Goal: Use online tool/utility: Utilize a website feature to perform a specific function

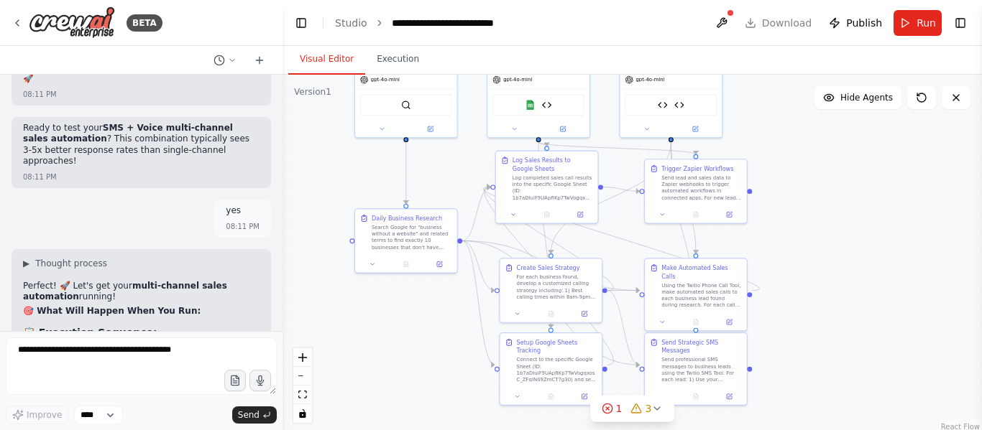
drag, startPoint x: 767, startPoint y: 292, endPoint x: 766, endPoint y: 218, distance: 74.0
click at [766, 218] on div ".deletable-edge-delete-btn { width: 20px; height: 20px; border: 0px solid #ffff…" at bounding box center [631, 254] width 699 height 359
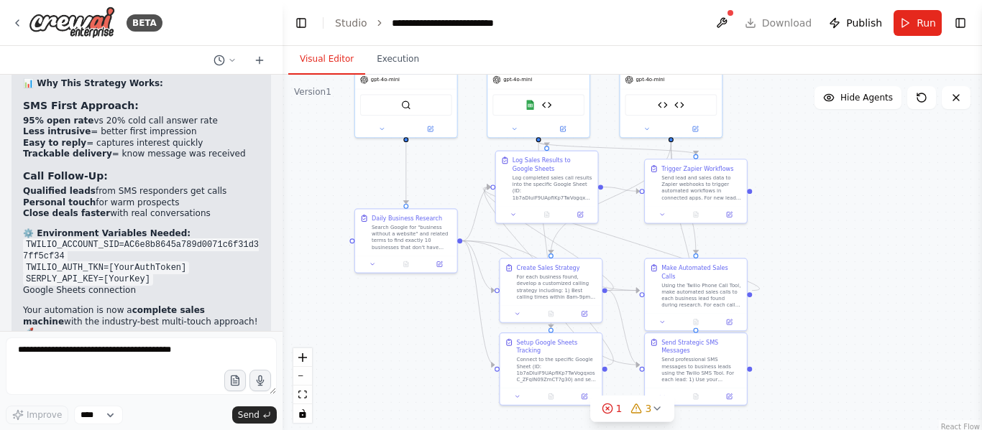
scroll to position [13318, 0]
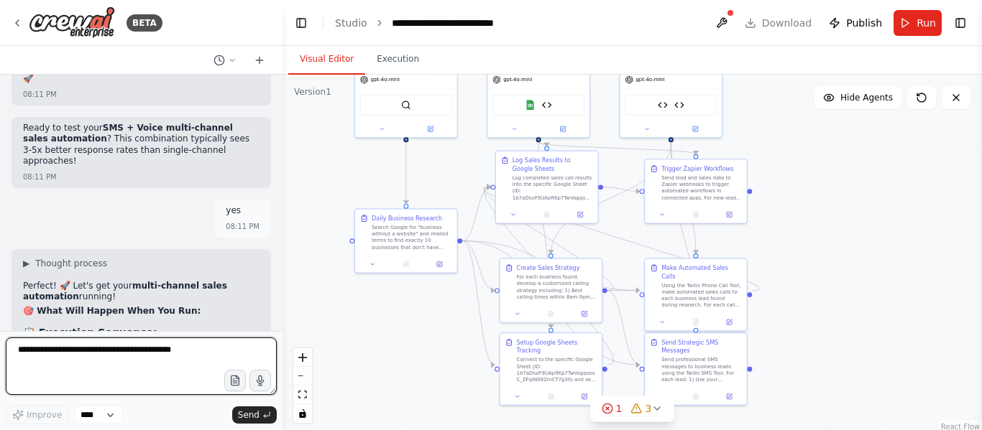
click at [155, 354] on textarea at bounding box center [141, 366] width 271 height 57
type textarea "*"
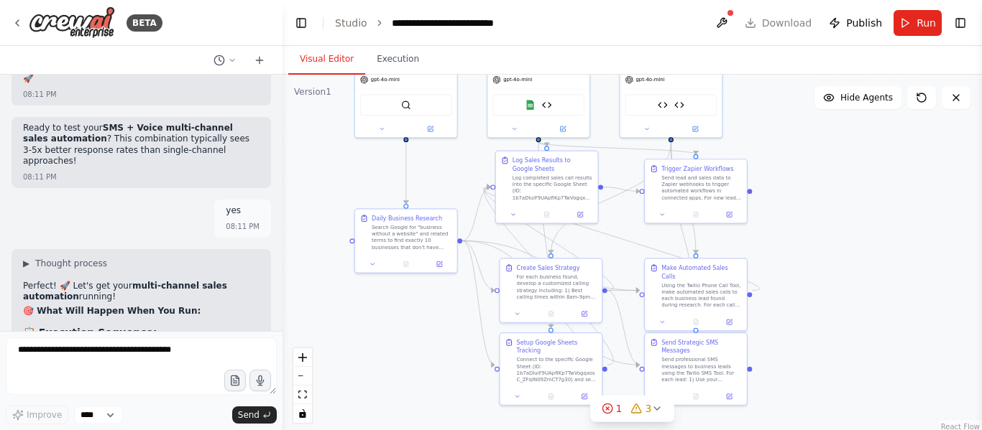
copy code "TWILIO_AUTH_TKN"
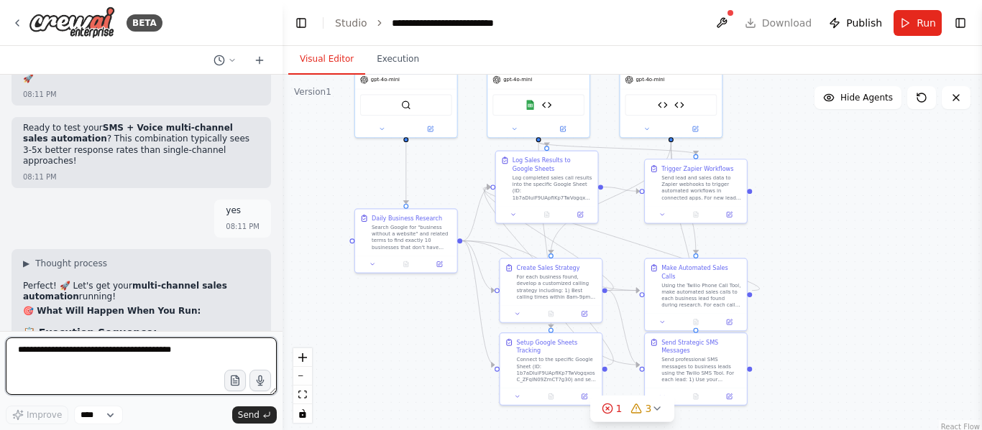
click at [149, 362] on textarea at bounding box center [141, 366] width 271 height 57
paste textarea "**********"
type textarea "**********"
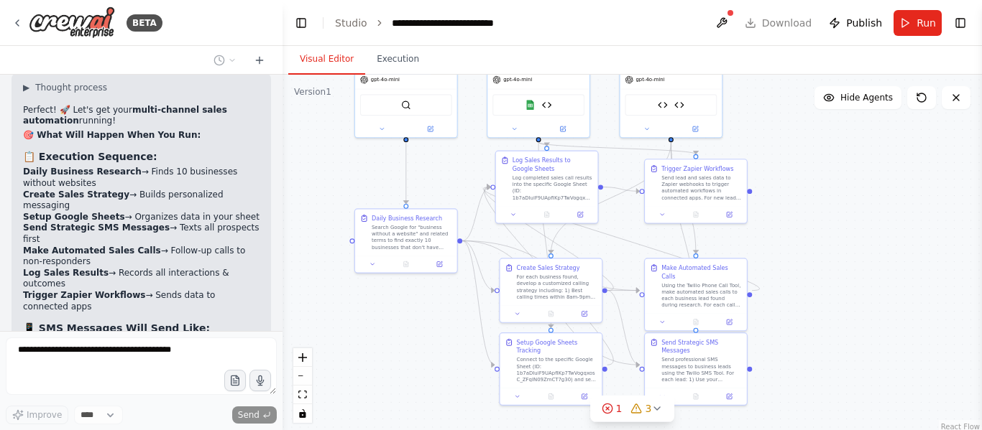
scroll to position [0, 0]
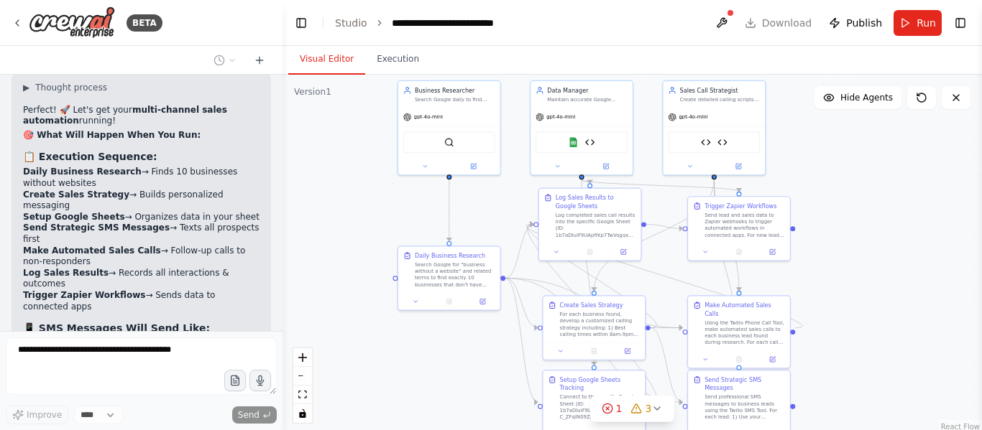
drag, startPoint x: 785, startPoint y: 233, endPoint x: 828, endPoint y: 267, distance: 54.7
click at [828, 267] on div ".deletable-edge-delete-btn { width: 20px; height: 20px; border: 0px solid #ffff…" at bounding box center [631, 254] width 699 height 359
click at [302, 381] on button "zoom out" at bounding box center [302, 376] width 19 height 19
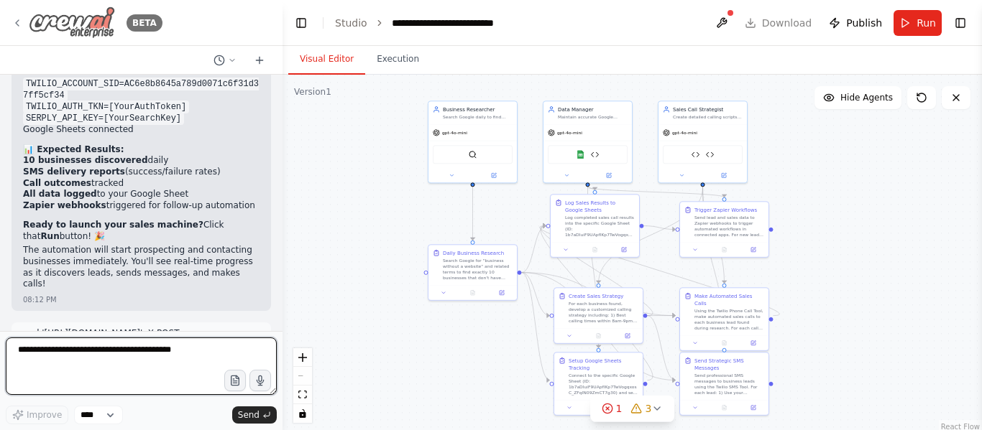
scroll to position [13923, 0]
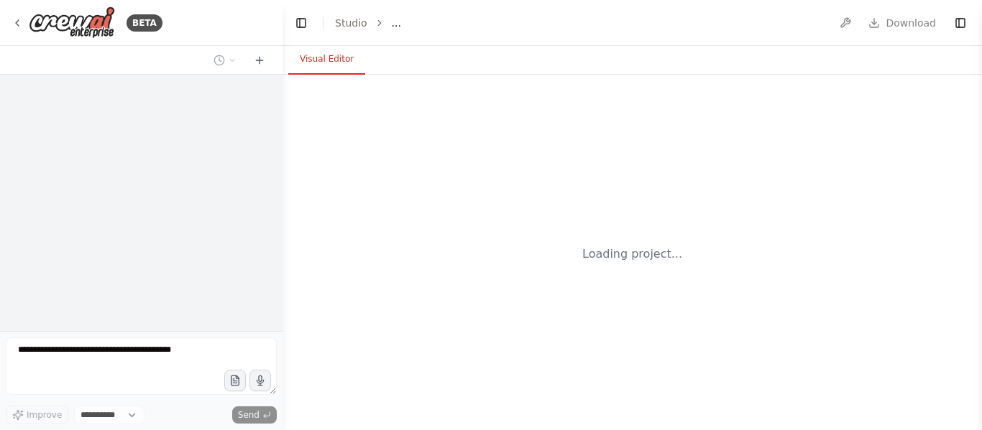
select select "****"
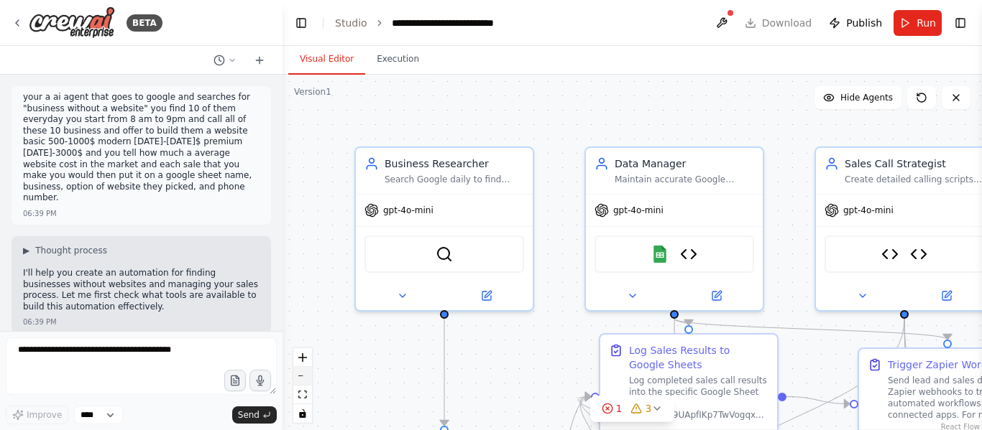
click at [310, 382] on button "zoom out" at bounding box center [302, 376] width 19 height 19
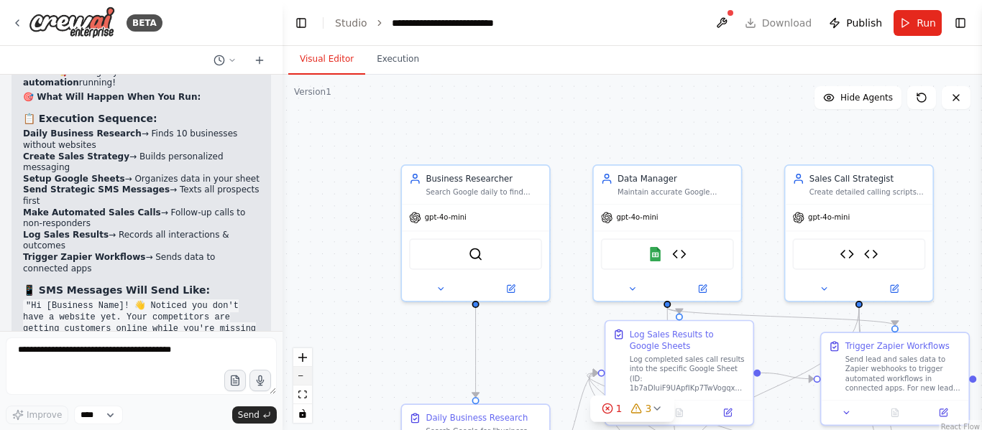
click at [310, 382] on button "zoom out" at bounding box center [302, 376] width 19 height 19
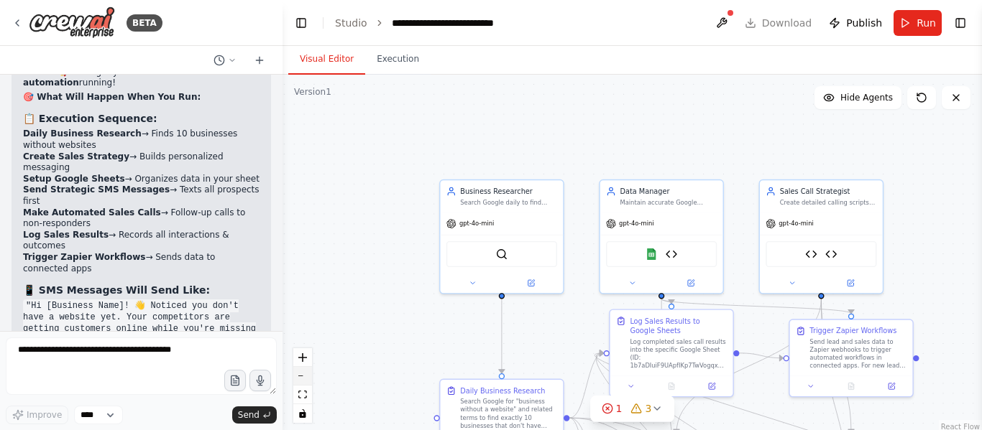
click at [310, 382] on button "zoom out" at bounding box center [302, 376] width 19 height 19
click at [310, 382] on div "React Flow controls" at bounding box center [302, 386] width 19 height 75
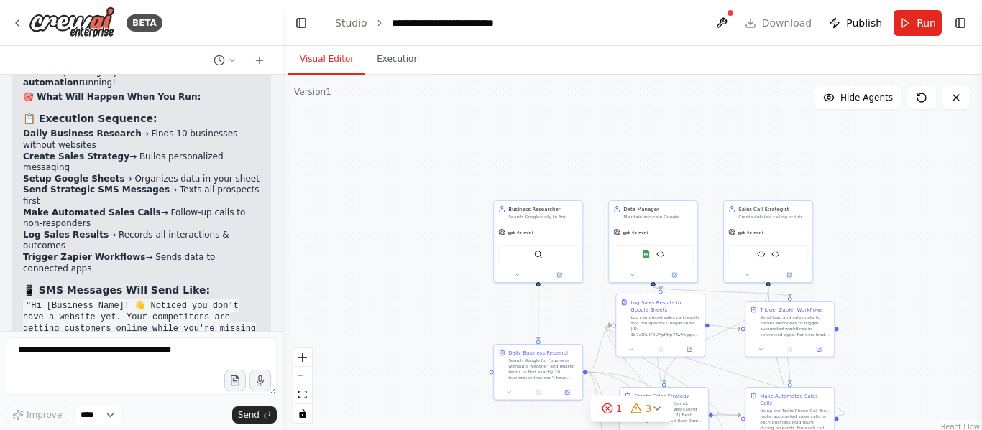
click at [310, 382] on div "React Flow controls" at bounding box center [302, 386] width 19 height 75
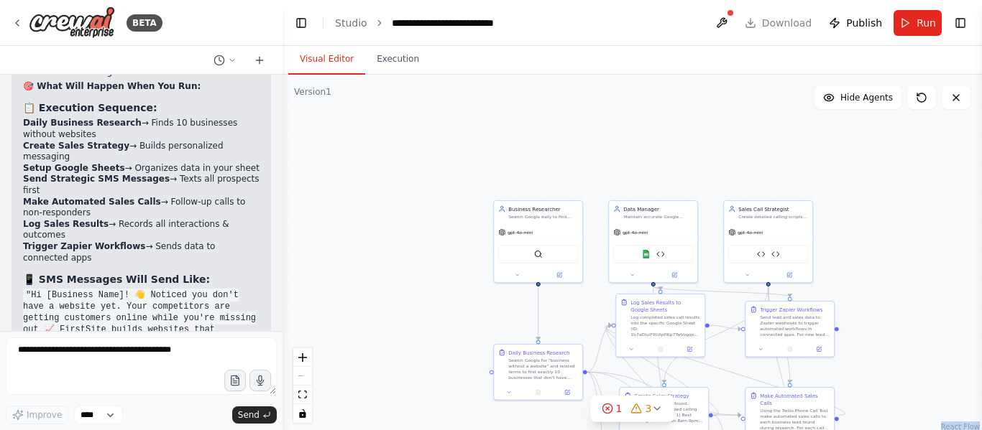
click at [310, 382] on div "React Flow controls" at bounding box center [302, 386] width 19 height 75
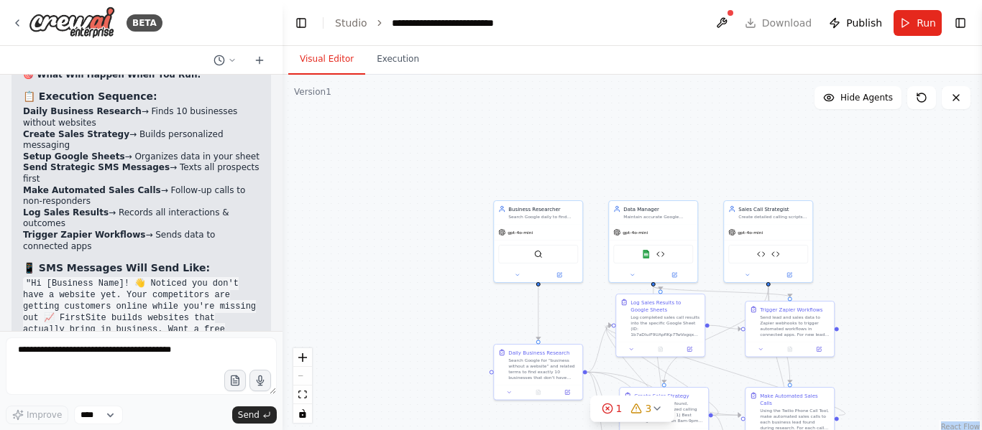
click at [310, 382] on div "React Flow controls" at bounding box center [302, 386] width 19 height 75
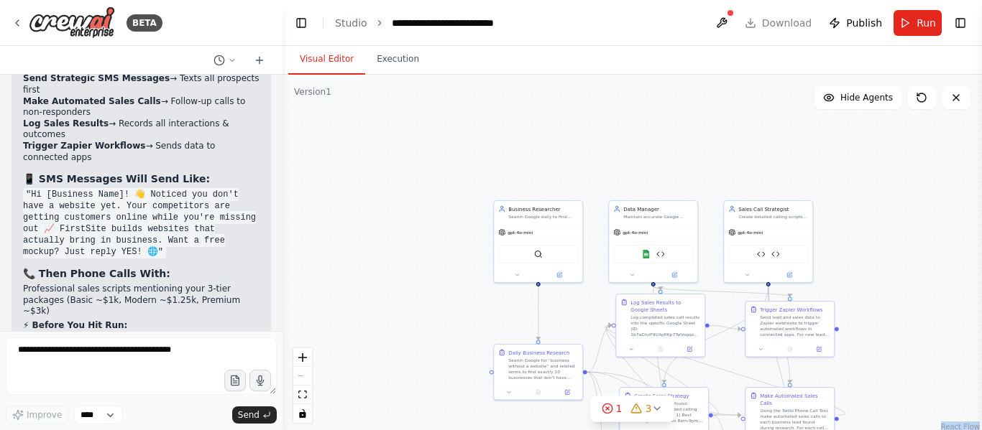
scroll to position [13642, 0]
drag, startPoint x: 397, startPoint y: 311, endPoint x: 363, endPoint y: 188, distance: 128.3
click at [363, 188] on div ".deletable-edge-delete-btn { width: 20px; height: 20px; border: 0px solid #ffff…" at bounding box center [631, 254] width 699 height 359
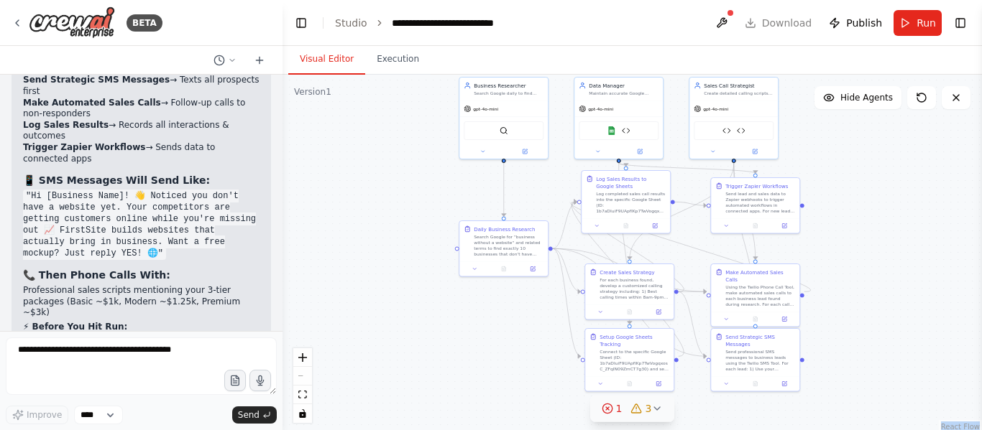
click at [663, 413] on button "1 3" at bounding box center [632, 409] width 85 height 27
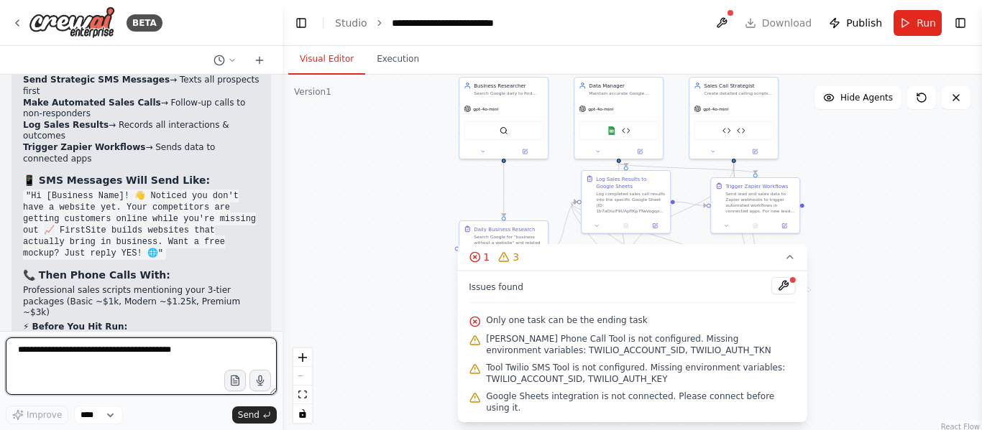
click at [119, 349] on textarea at bounding box center [141, 366] width 271 height 57
paste textarea "**********"
type textarea "**********"
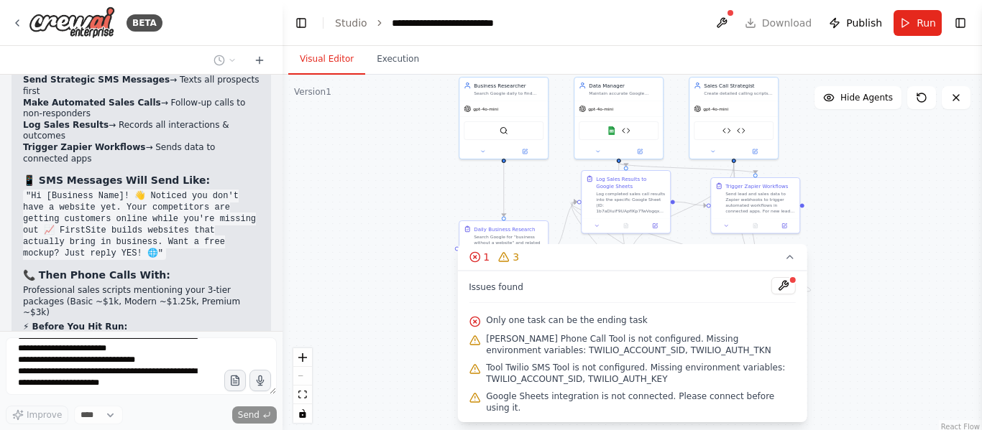
scroll to position [0, 0]
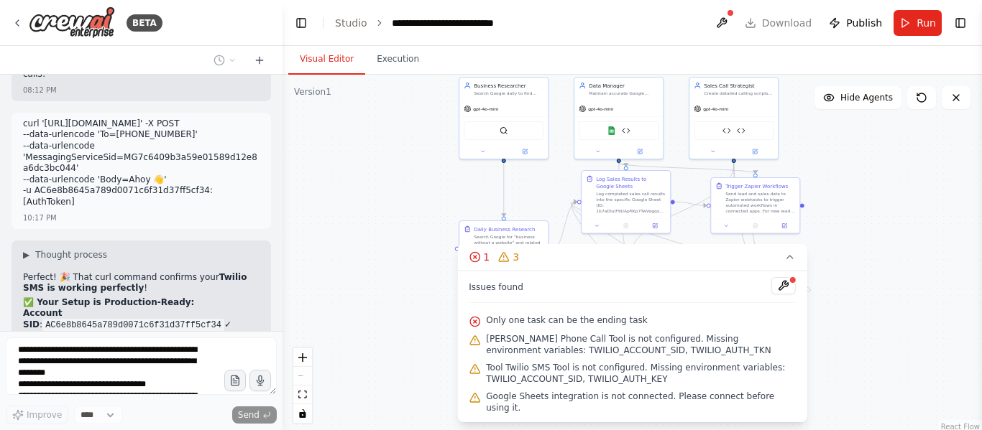
click at [406, 323] on div ".deletable-edge-delete-btn { width: 20px; height: 20px; border: 0px solid #ffff…" at bounding box center [631, 254] width 699 height 359
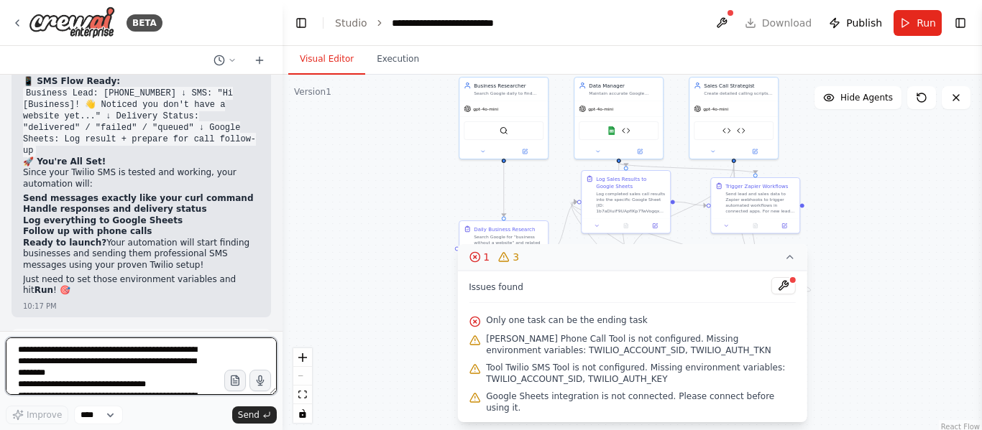
scroll to position [14532, 0]
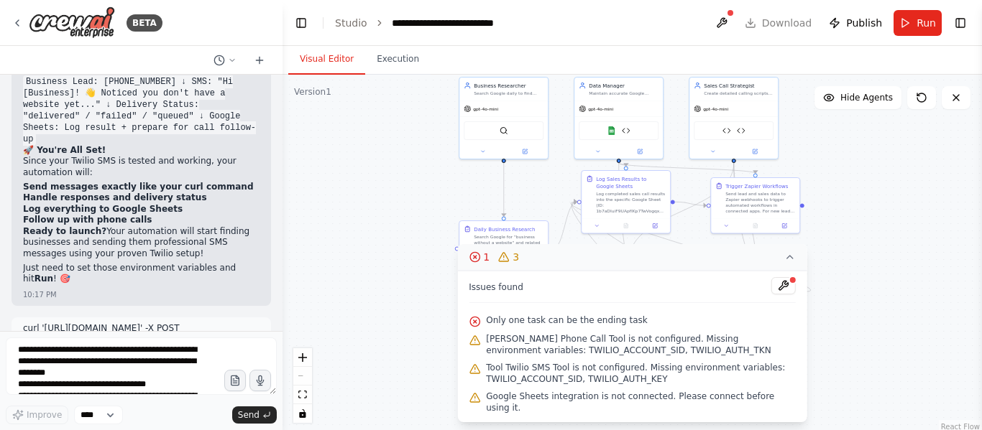
click at [785, 263] on icon at bounding box center [789, 257] width 11 height 11
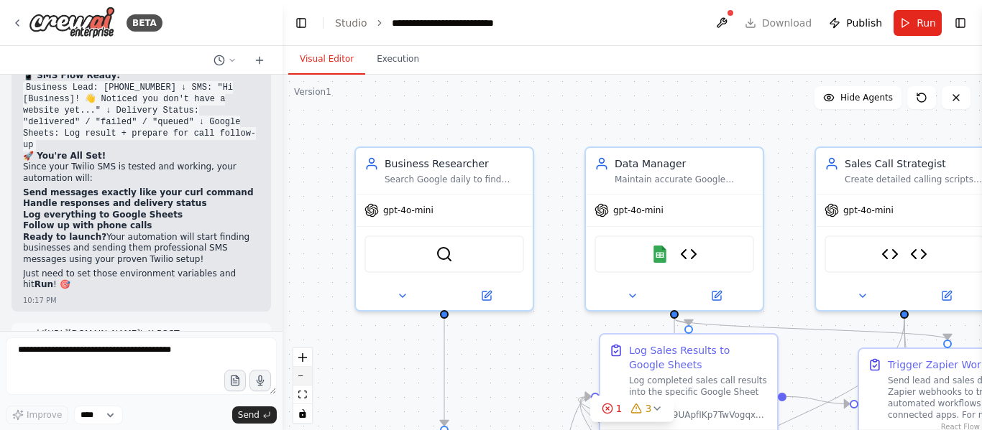
scroll to position [14532, 0]
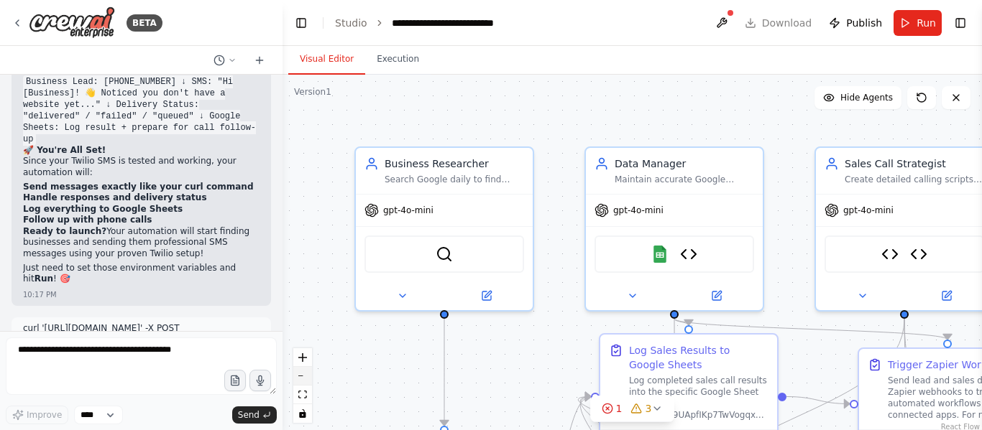
click at [299, 384] on button "zoom out" at bounding box center [302, 376] width 19 height 19
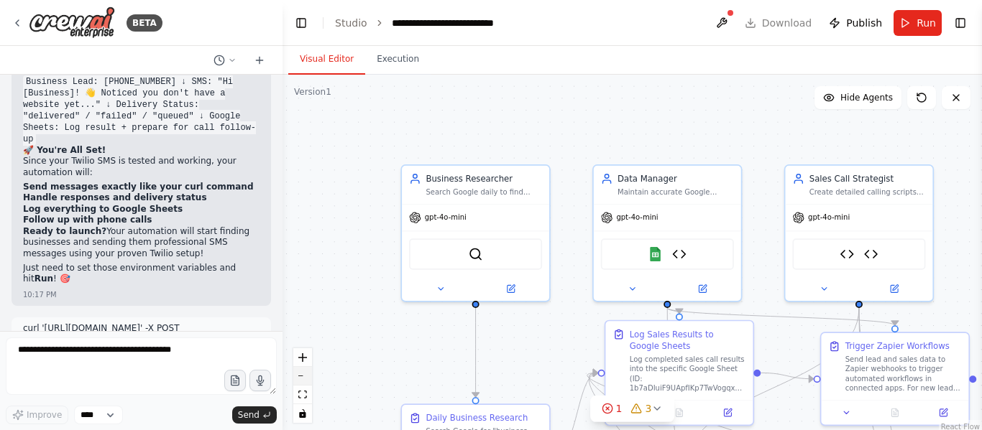
click at [299, 384] on button "zoom out" at bounding box center [302, 376] width 19 height 19
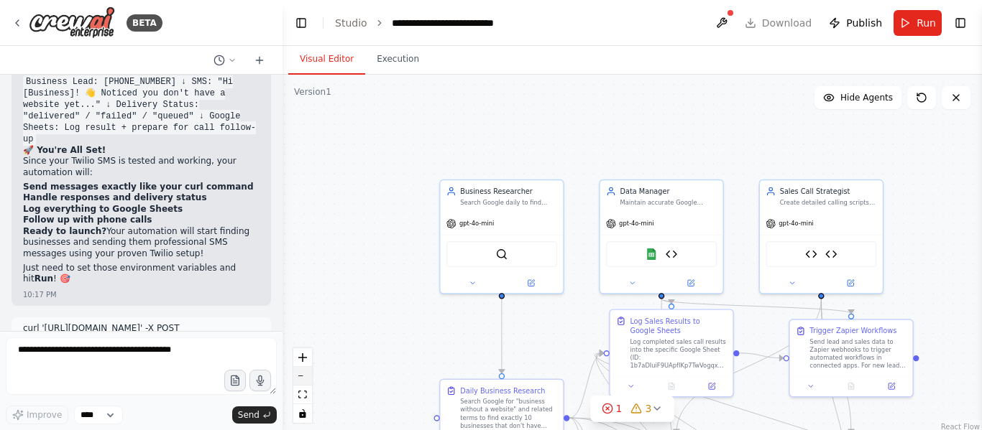
click at [299, 384] on button "zoom out" at bounding box center [302, 376] width 19 height 19
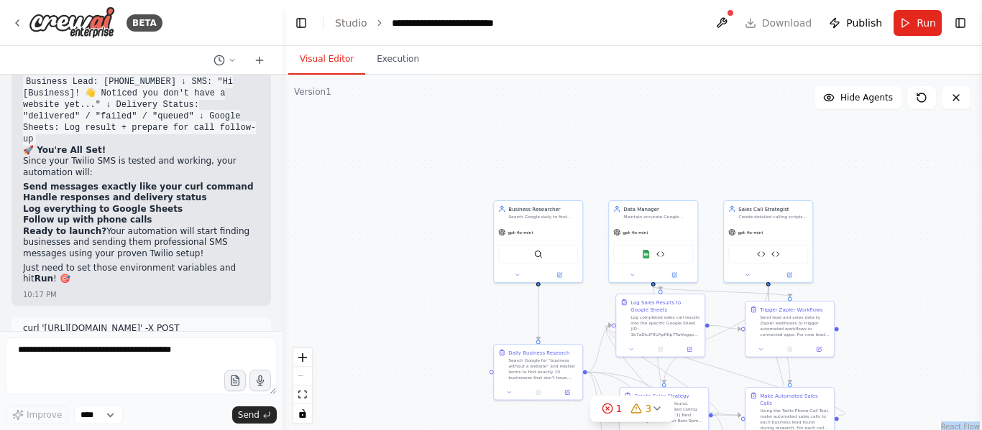
click at [299, 384] on div "React Flow controls" at bounding box center [302, 386] width 19 height 75
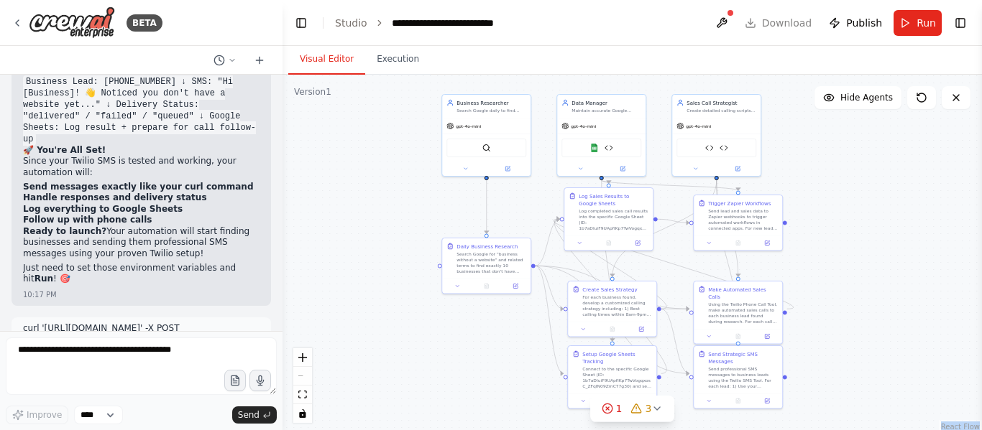
drag, startPoint x: 881, startPoint y: 275, endPoint x: 829, endPoint y: 169, distance: 118.3
click at [829, 169] on div ".deletable-edge-delete-btn { width: 20px; height: 20px; border: 0px solid #ffff…" at bounding box center [631, 254] width 699 height 359
click at [908, 17] on button "Run" at bounding box center [917, 23] width 48 height 26
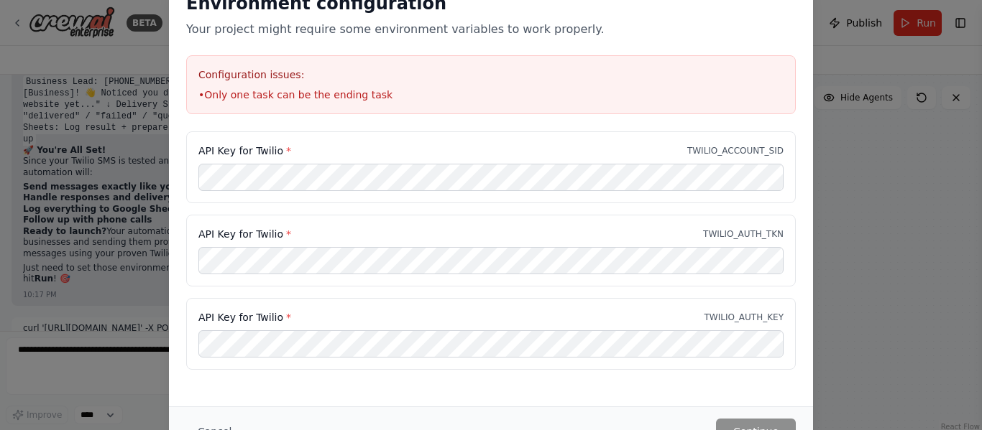
click at [508, 366] on div "API Key for Twilio * TWILIO_AUTH_KEY" at bounding box center [490, 334] width 609 height 72
click at [742, 424] on button "Continue" at bounding box center [756, 432] width 80 height 26
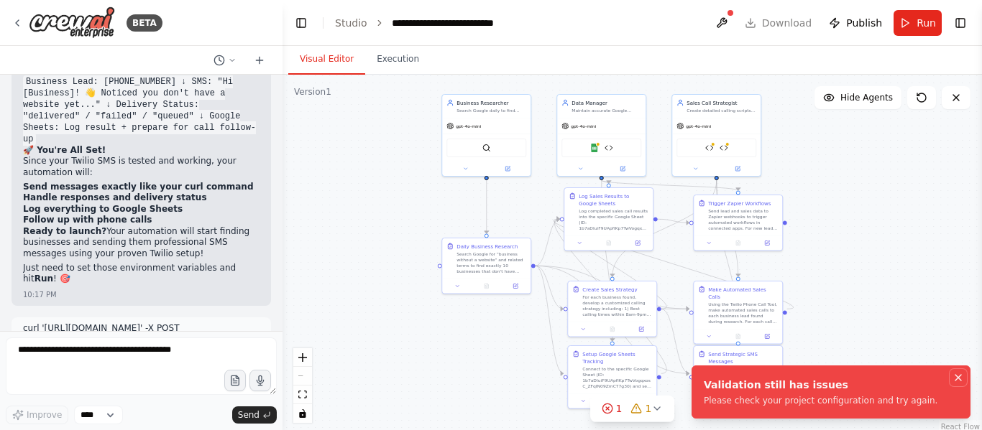
click at [952, 370] on button "Notifications (F8)" at bounding box center [957, 377] width 17 height 17
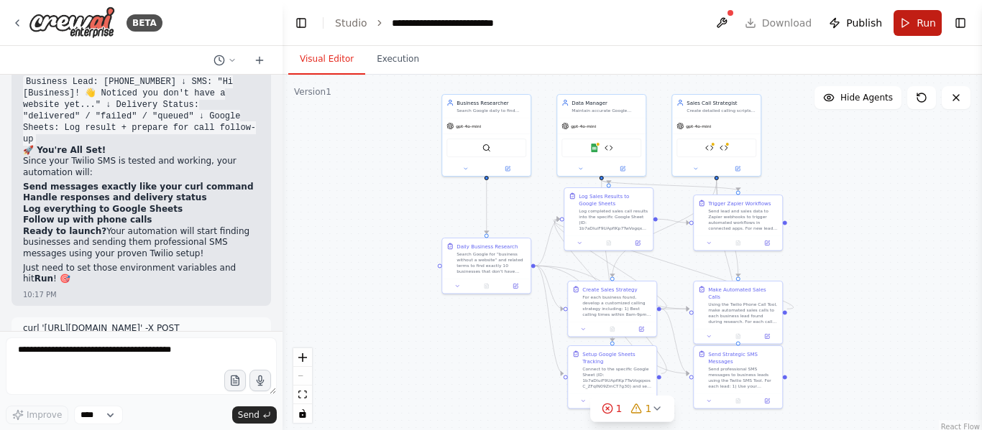
click at [923, 22] on span "Run" at bounding box center [925, 23] width 19 height 14
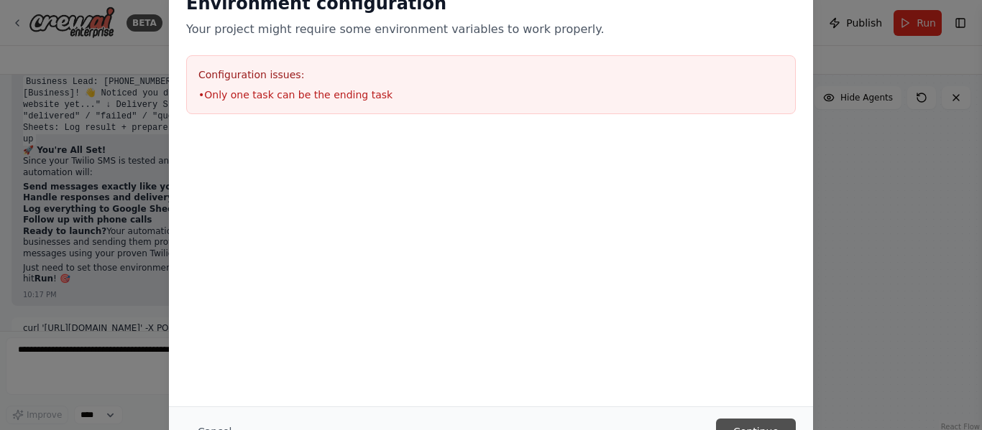
click at [775, 420] on button "Continue" at bounding box center [756, 432] width 80 height 26
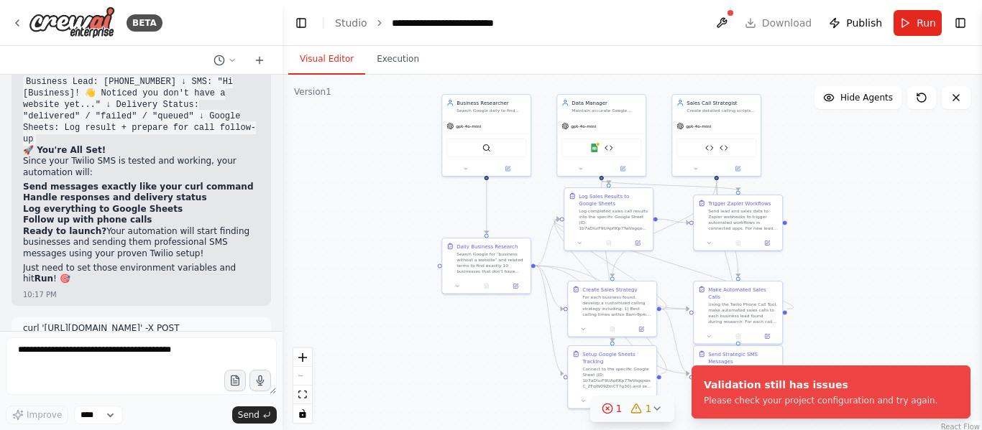
click at [622, 412] on div "1 1" at bounding box center [626, 409] width 50 height 14
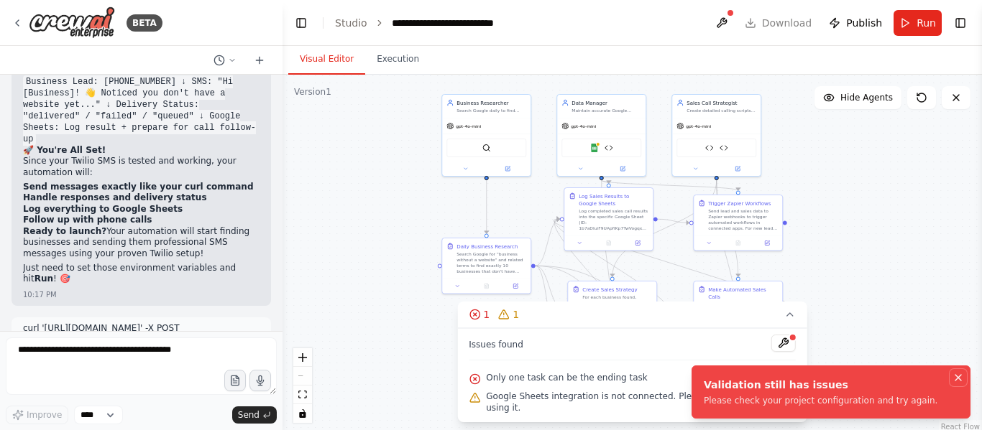
click at [954, 375] on icon "Notifications (F8)" at bounding box center [957, 377] width 11 height 11
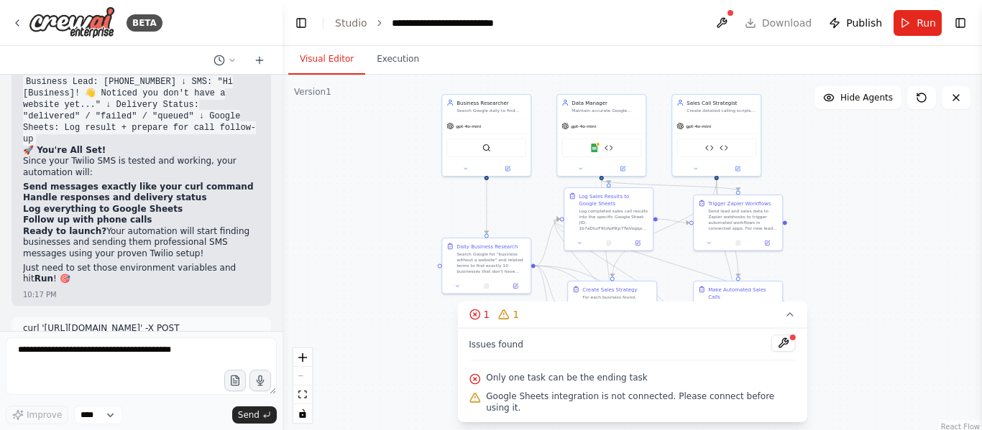
click at [618, 384] on span "Only one task can be the ending task" at bounding box center [566, 377] width 161 height 11
drag, startPoint x: 498, startPoint y: 391, endPoint x: 676, endPoint y: 375, distance: 178.9
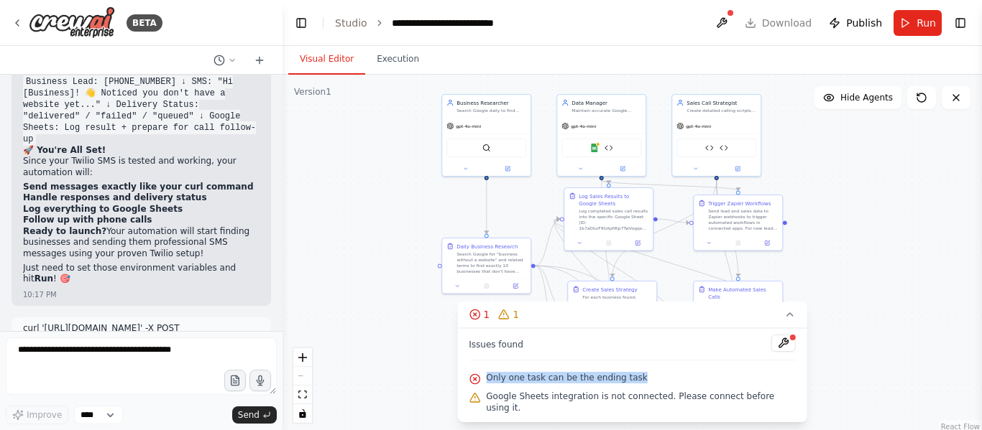
click at [676, 375] on div "Issues found Only one task can be the ending task Google Sheets integration is …" at bounding box center [632, 375] width 350 height 94
copy span "Only one task can be the ending task"
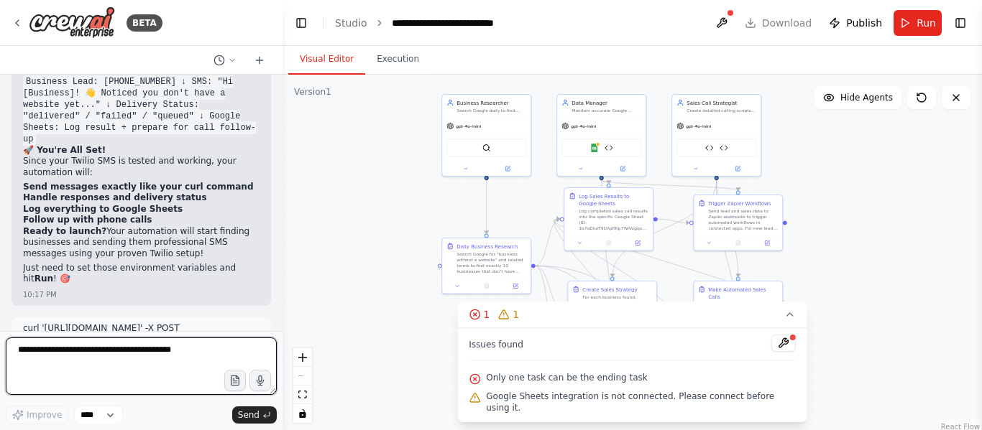
click at [113, 361] on textarea at bounding box center [141, 366] width 271 height 57
paste textarea "**********"
type textarea "**********"
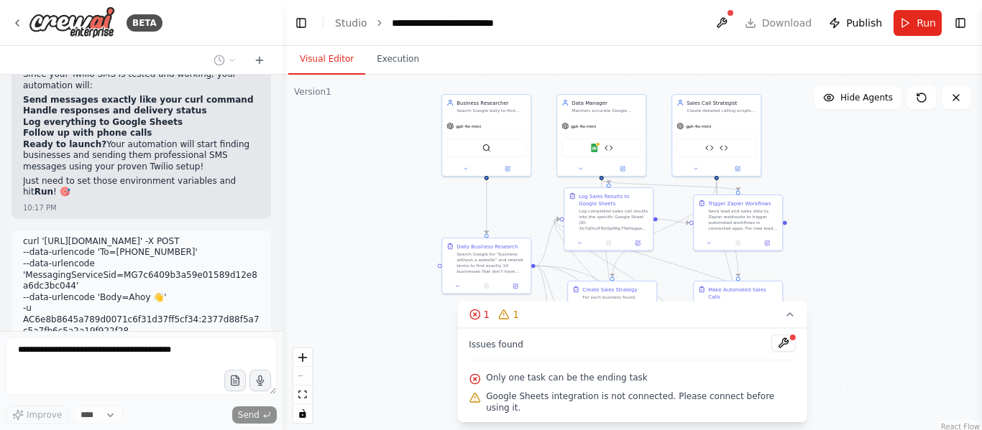
scroll to position [14619, 0]
click at [763, 328] on button "1 1" at bounding box center [632, 315] width 350 height 27
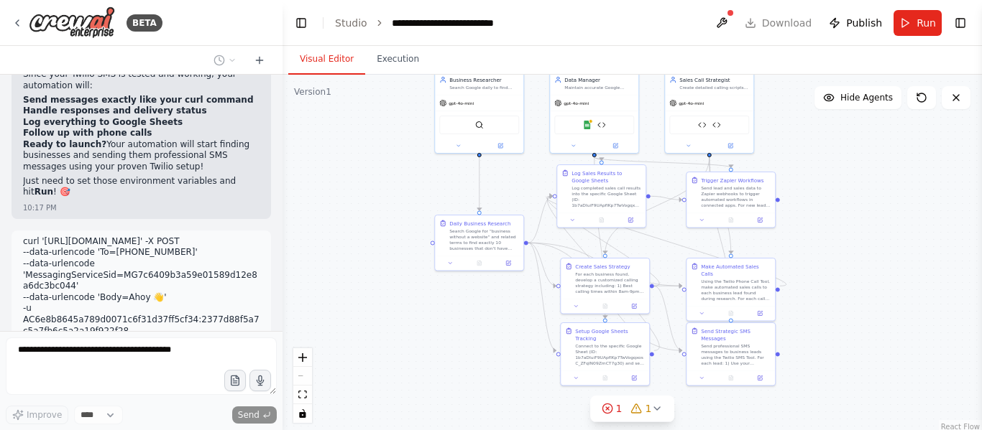
drag, startPoint x: 876, startPoint y: 313, endPoint x: 869, endPoint y: 290, distance: 24.1
click at [869, 290] on div ".deletable-edge-delete-btn { width: 20px; height: 20px; border: 0px solid #ffff…" at bounding box center [631, 254] width 699 height 359
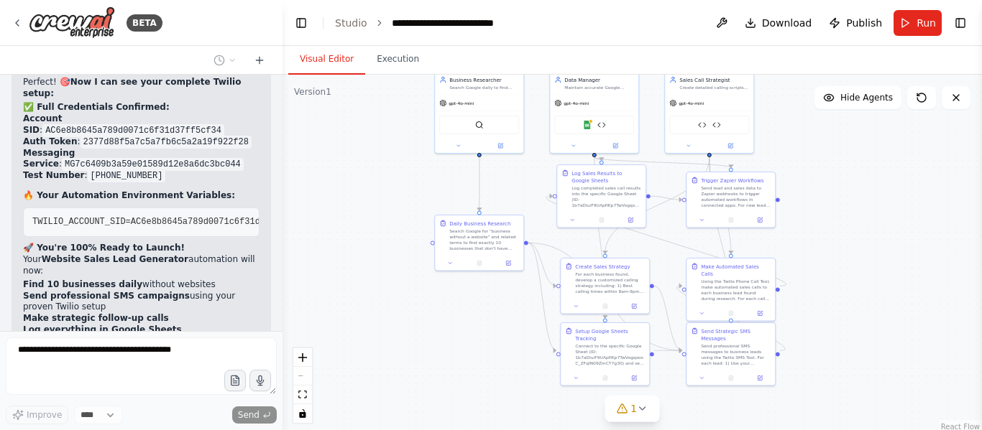
scroll to position [14985, 0]
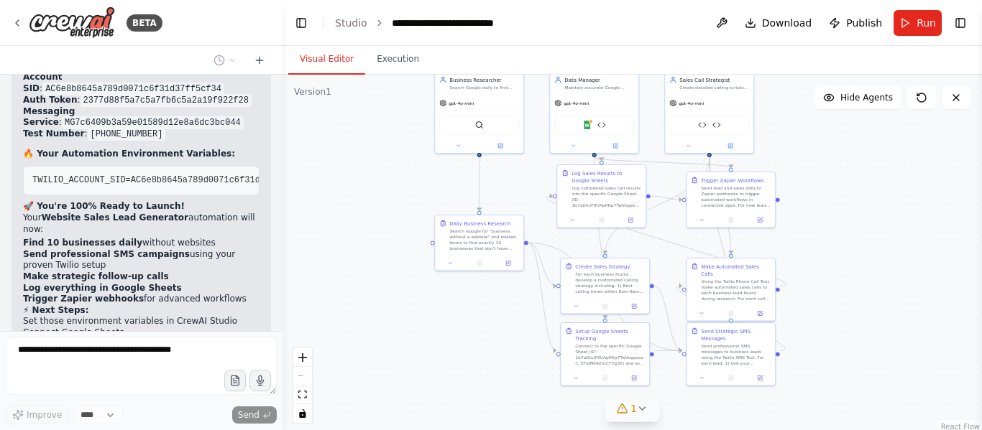
click at [637, 410] on icon at bounding box center [642, 408] width 11 height 11
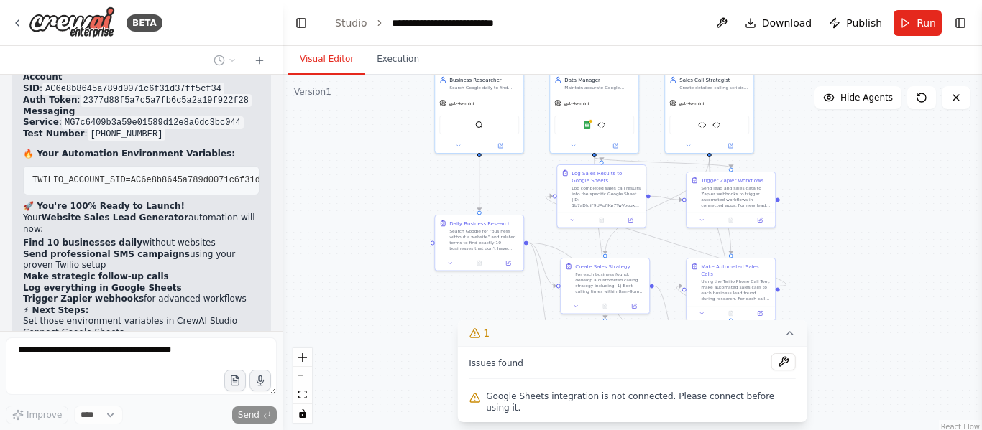
click at [784, 339] on icon at bounding box center [789, 333] width 11 height 11
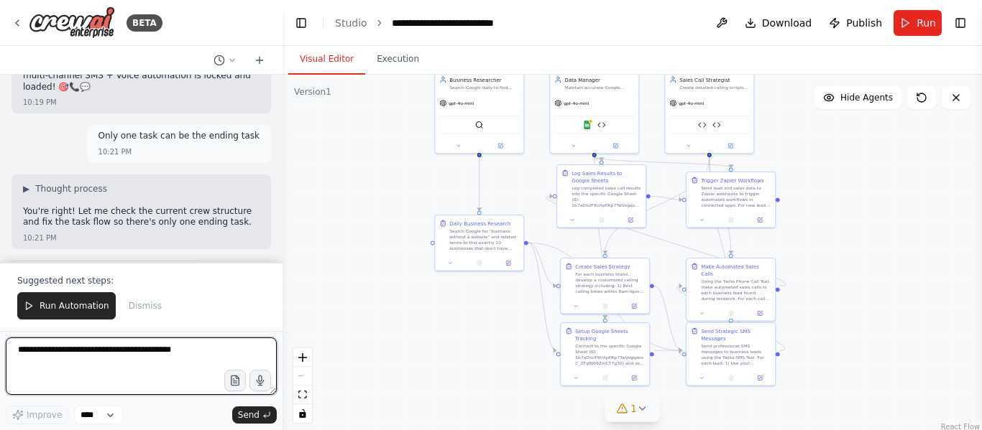
scroll to position [15348, 0]
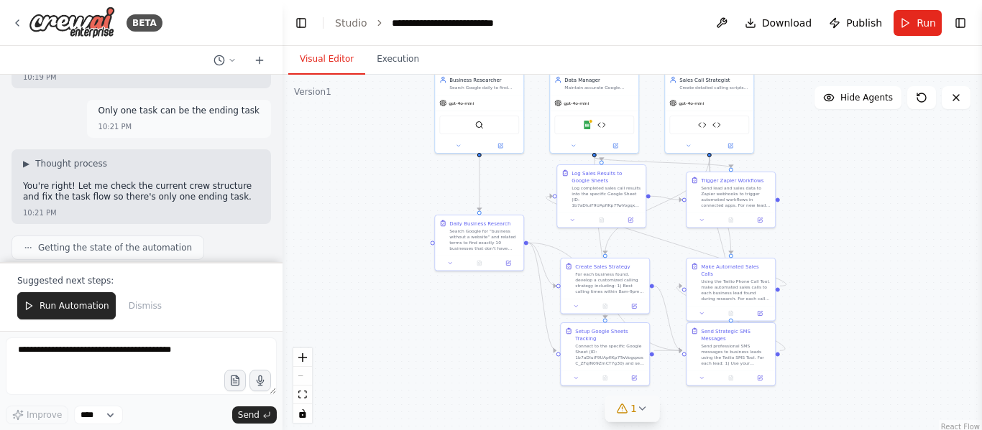
click at [620, 418] on button "1" at bounding box center [631, 409] width 55 height 27
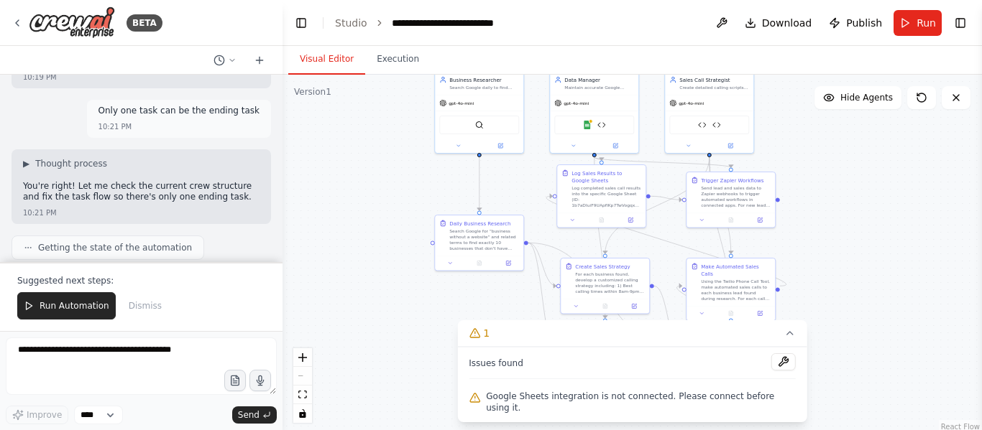
click at [930, 167] on div ".deletable-edge-delete-btn { width: 20px; height: 20px; border: 0px solid #ffff…" at bounding box center [631, 254] width 699 height 359
click at [784, 339] on icon at bounding box center [789, 333] width 11 height 11
